Goal: Information Seeking & Learning: Learn about a topic

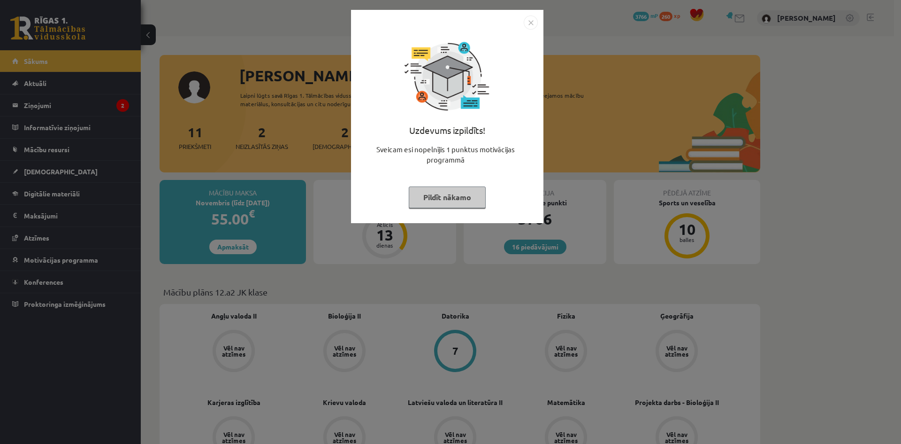
click at [454, 195] on button "Pildīt nākamo" at bounding box center [447, 197] width 77 height 22
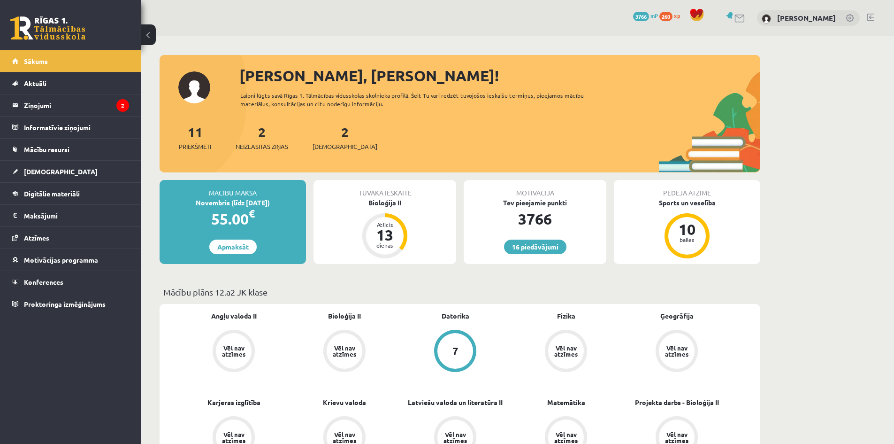
click at [258, 132] on div "2 Neizlasītās ziņas" at bounding box center [262, 136] width 53 height 29
click at [266, 137] on link "2 Neizlasītās ziņas" at bounding box center [262, 137] width 53 height 28
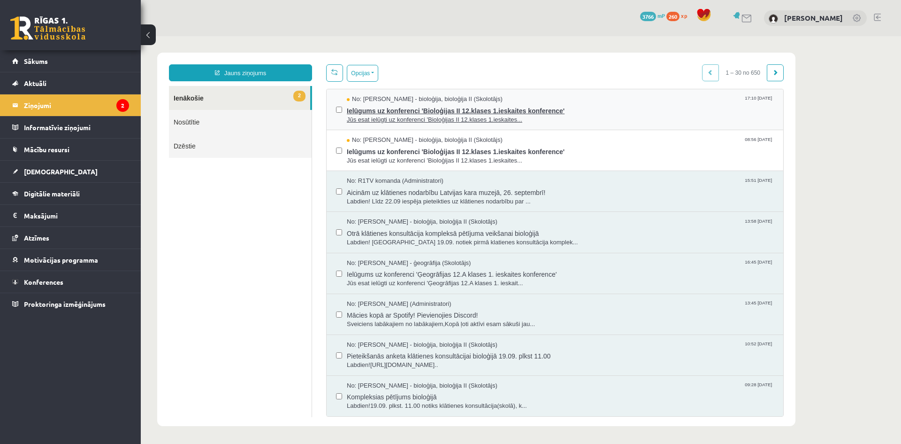
click at [453, 112] on span "Ielūgums uz konferenci 'Bioloģijas II 12.klases 1.ieskaites konference'" at bounding box center [560, 110] width 427 height 12
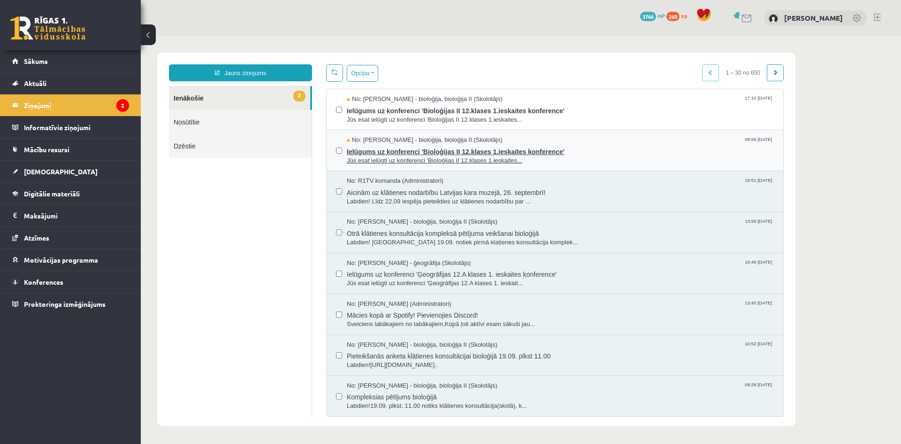
click at [387, 145] on span "Ielūgums uz konferenci 'Bioloģijas II 12.klases 1.ieskaites konference'" at bounding box center [560, 151] width 427 height 12
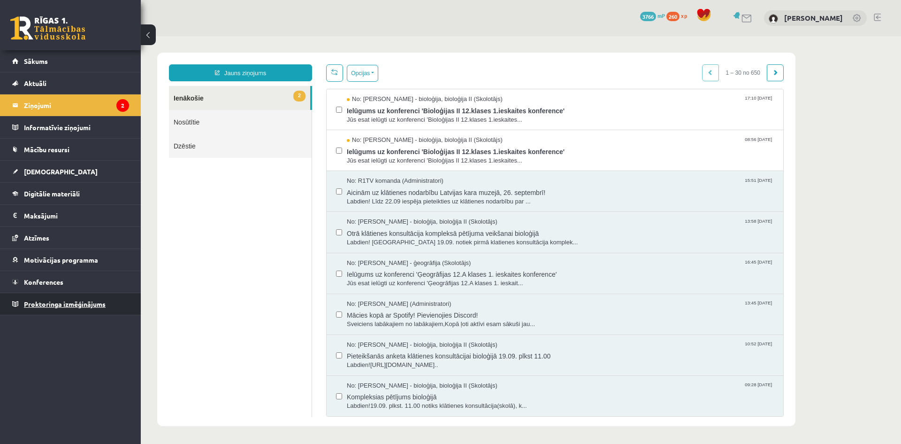
click at [106, 312] on link "Proktoringa izmēģinājums" at bounding box center [70, 304] width 117 height 22
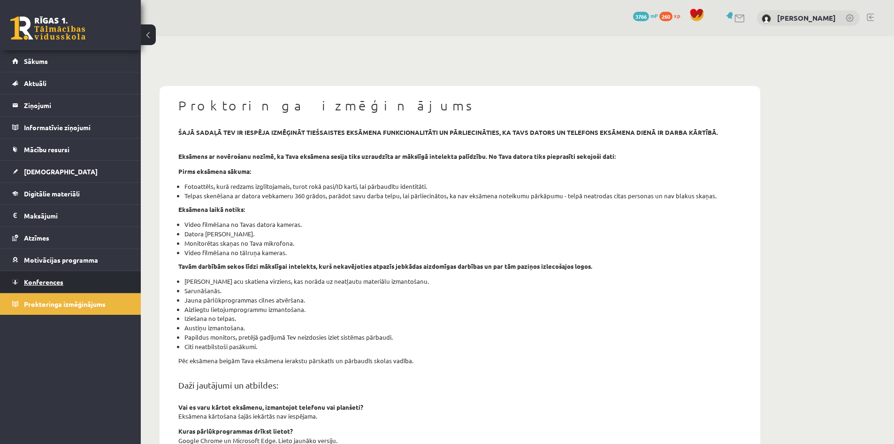
click at [63, 283] on span "Konferences" at bounding box center [43, 281] width 39 height 8
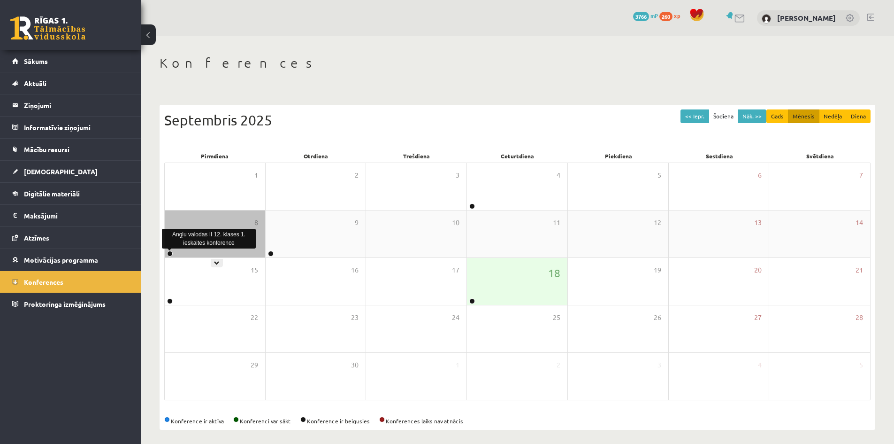
click at [169, 252] on link at bounding box center [170, 254] width 6 height 6
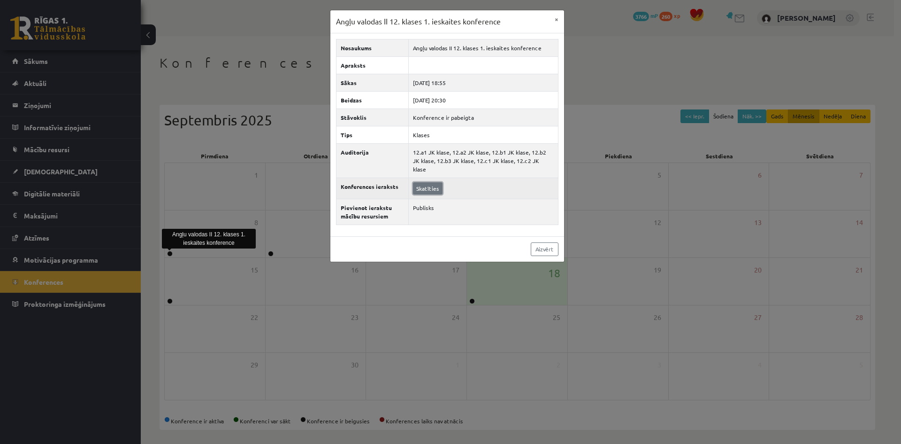
click at [434, 184] on link "Skatīties" at bounding box center [428, 188] width 30 height 12
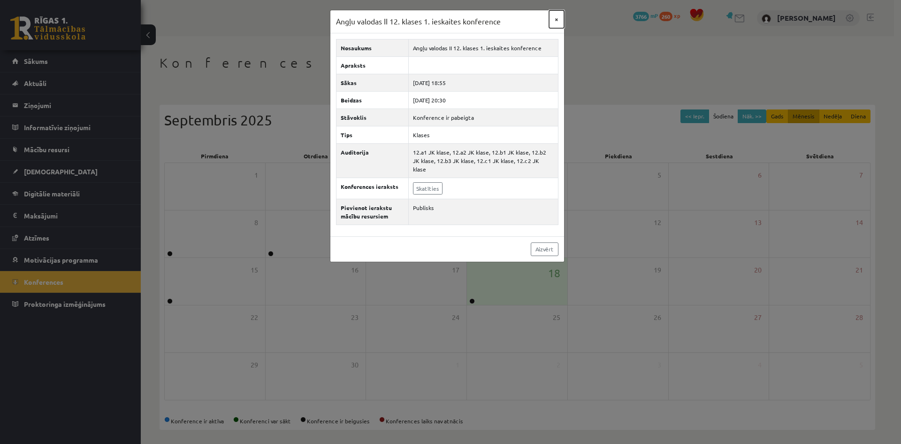
click at [556, 23] on button "×" at bounding box center [556, 19] width 15 height 18
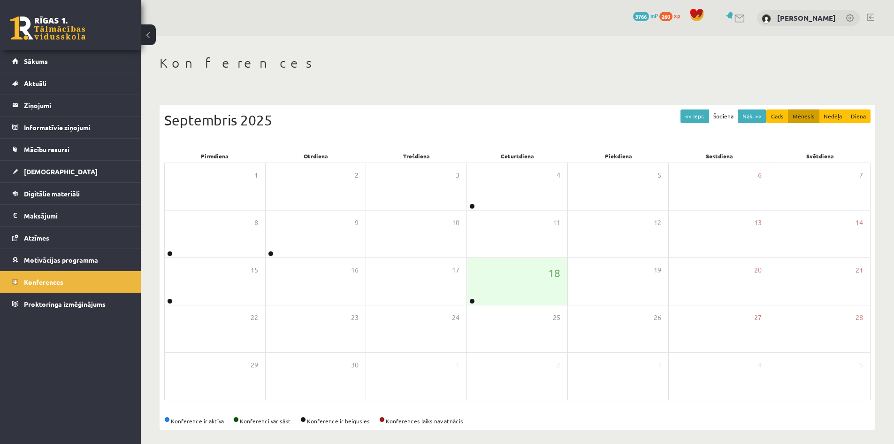
click at [870, 19] on link at bounding box center [870, 18] width 7 height 8
